Goal: Information Seeking & Learning: Learn about a topic

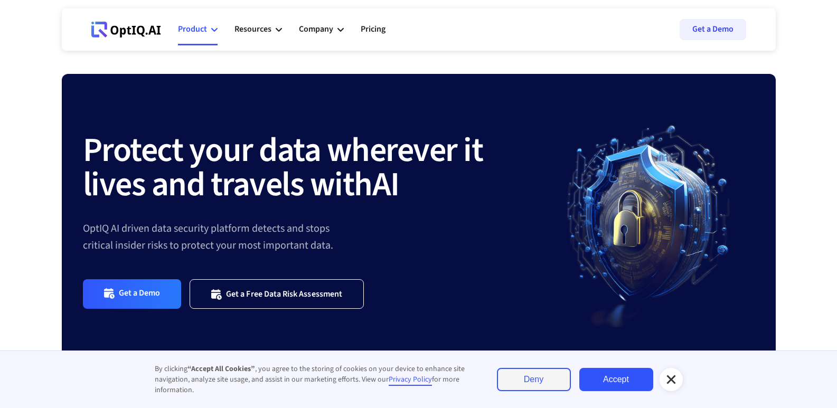
click at [203, 30] on div "Product" at bounding box center [192, 29] width 29 height 14
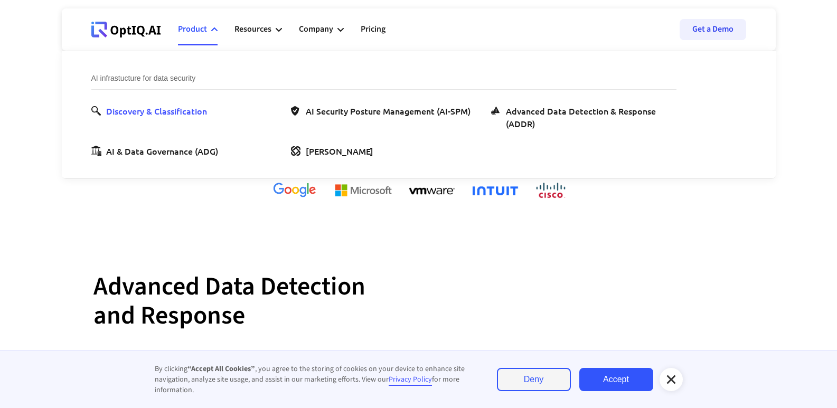
scroll to position [317, 0]
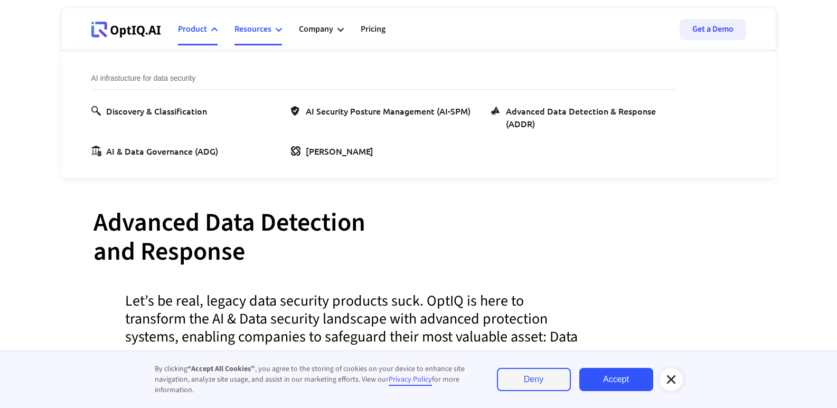
click at [276, 28] on icon at bounding box center [279, 29] width 6 height 6
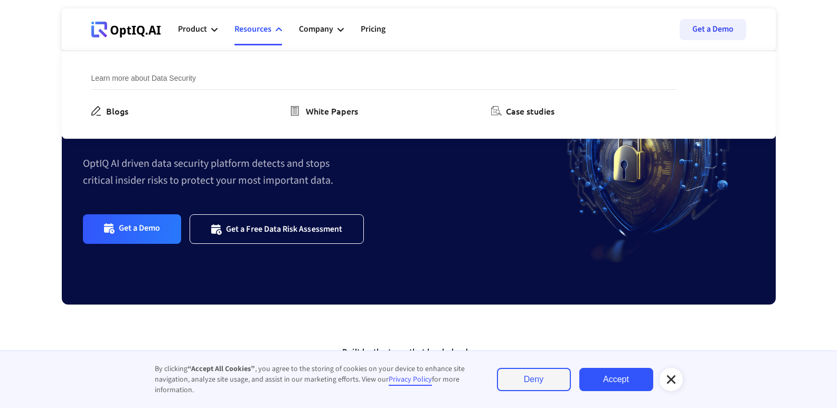
scroll to position [0, 0]
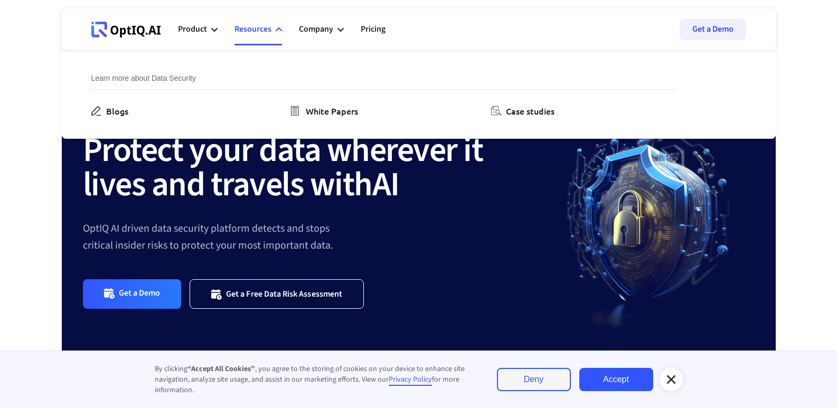
click at [279, 29] on icon at bounding box center [278, 29] width 6 height 4
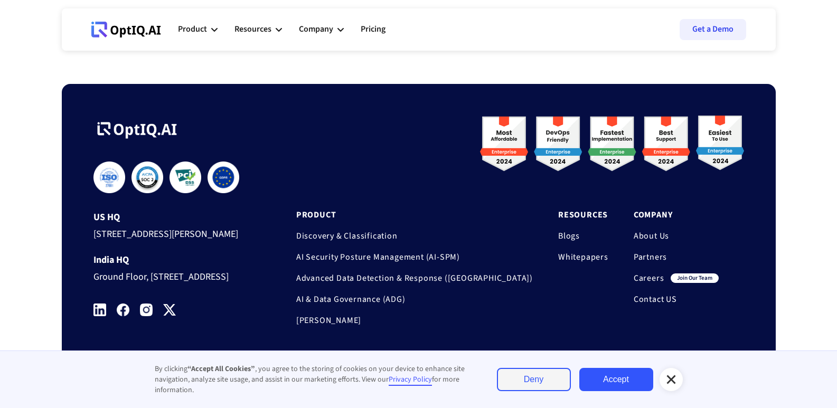
scroll to position [3548, 0]
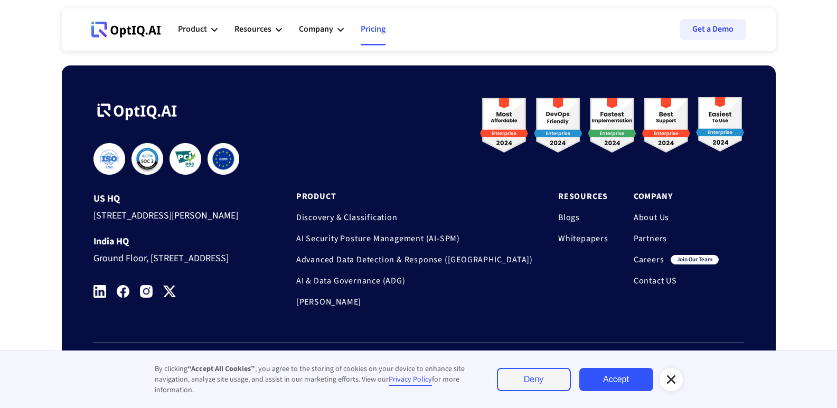
click at [379, 32] on link "Pricing" at bounding box center [372, 30] width 25 height 32
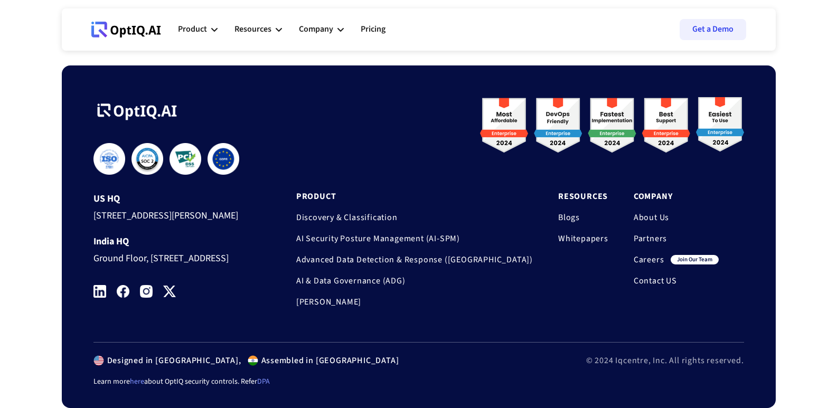
scroll to position [505, 0]
